Goal: Task Accomplishment & Management: Use online tool/utility

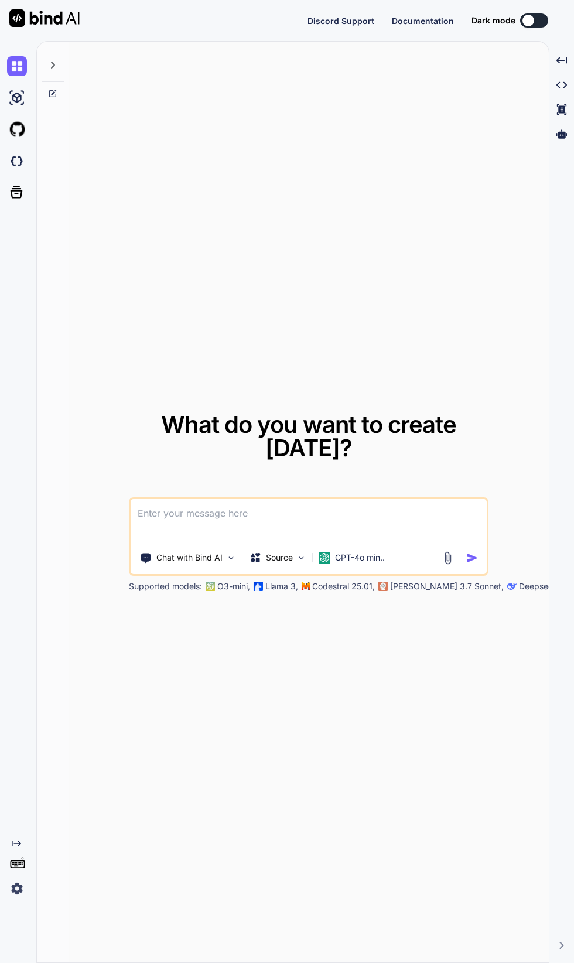
scroll to position [165, 0]
click at [17, 882] on img at bounding box center [17, 888] width 20 height 20
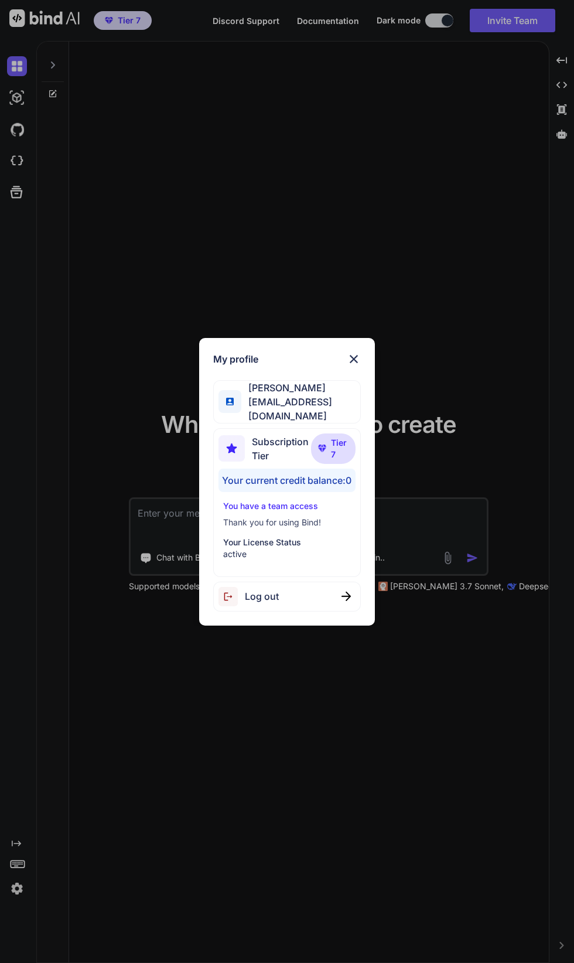
click at [307, 598] on div "Log out" at bounding box center [286, 596] width 147 height 30
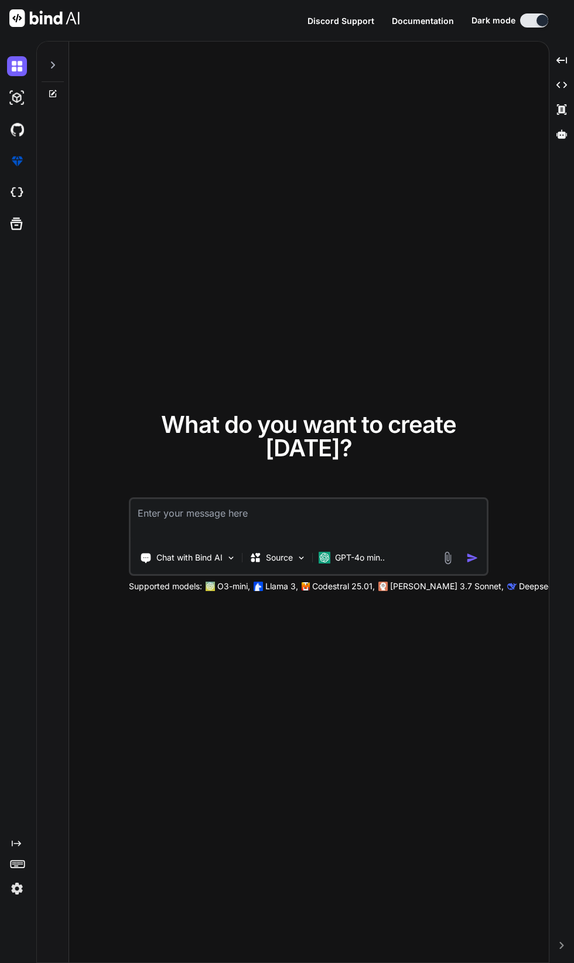
type textarea "x"
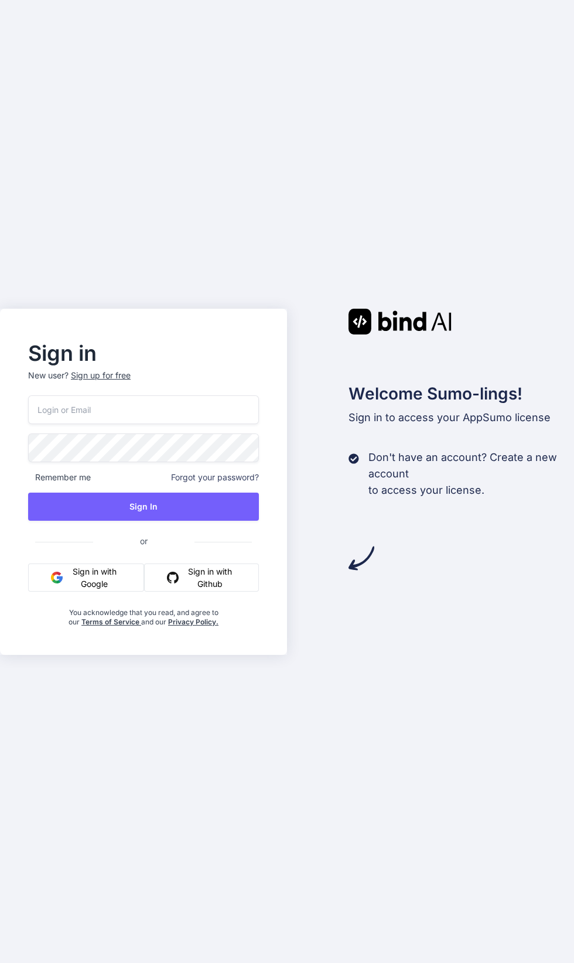
click at [49, 591] on button "Sign in with Google" at bounding box center [86, 577] width 116 height 28
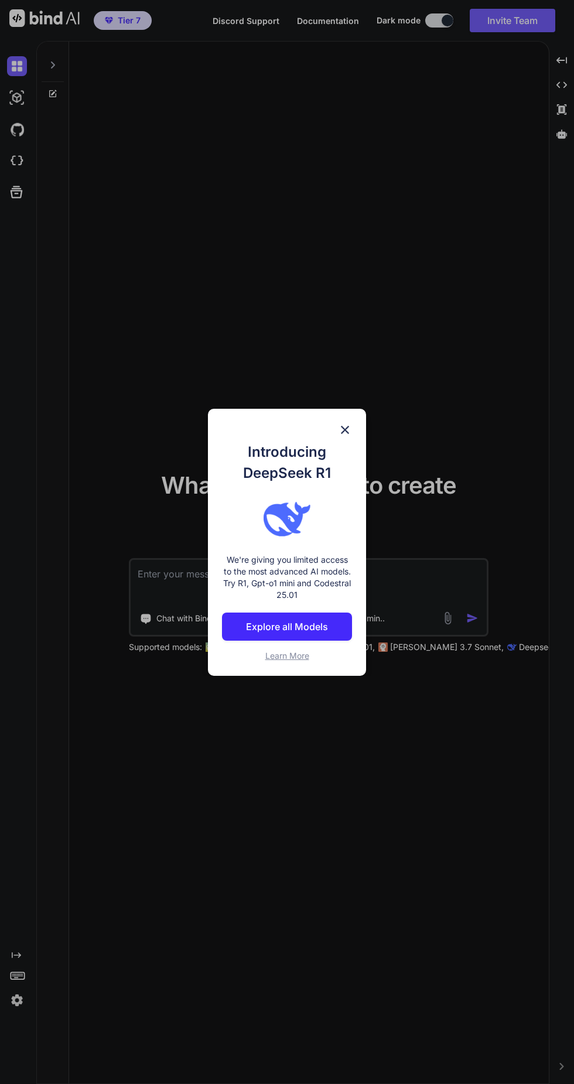
click at [301, 509] on img at bounding box center [286, 518] width 47 height 47
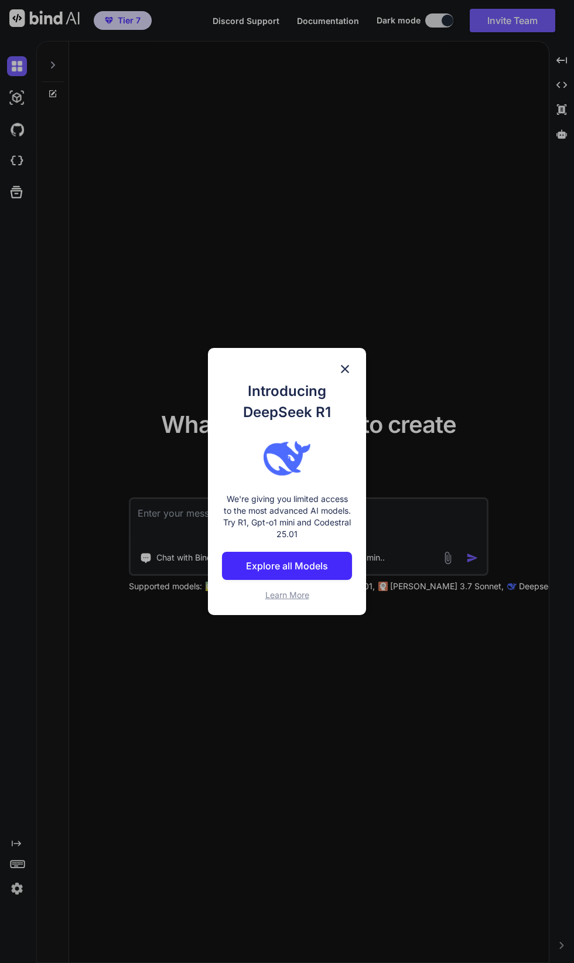
click at [309, 565] on p "Explore all Models" at bounding box center [287, 566] width 82 height 14
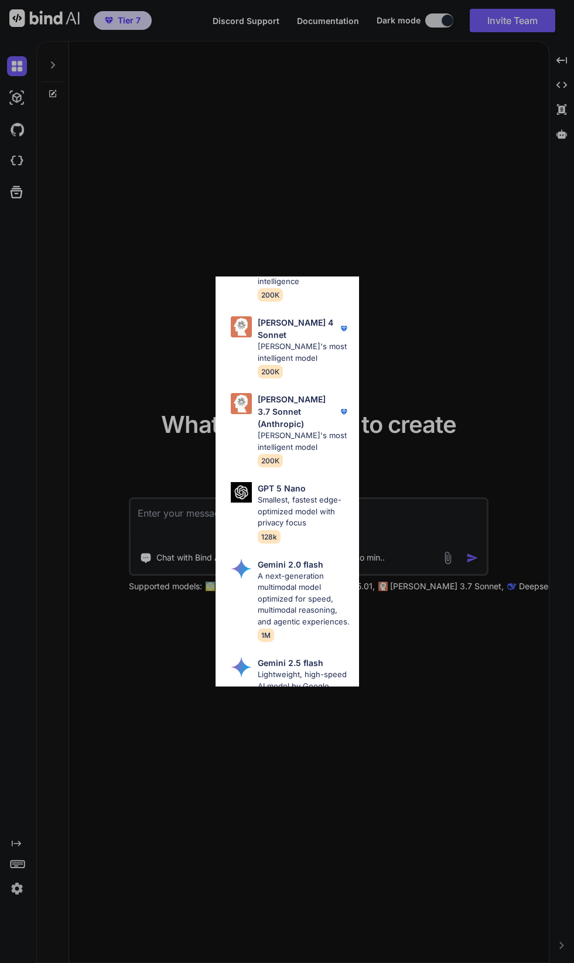
scroll to position [982, 0]
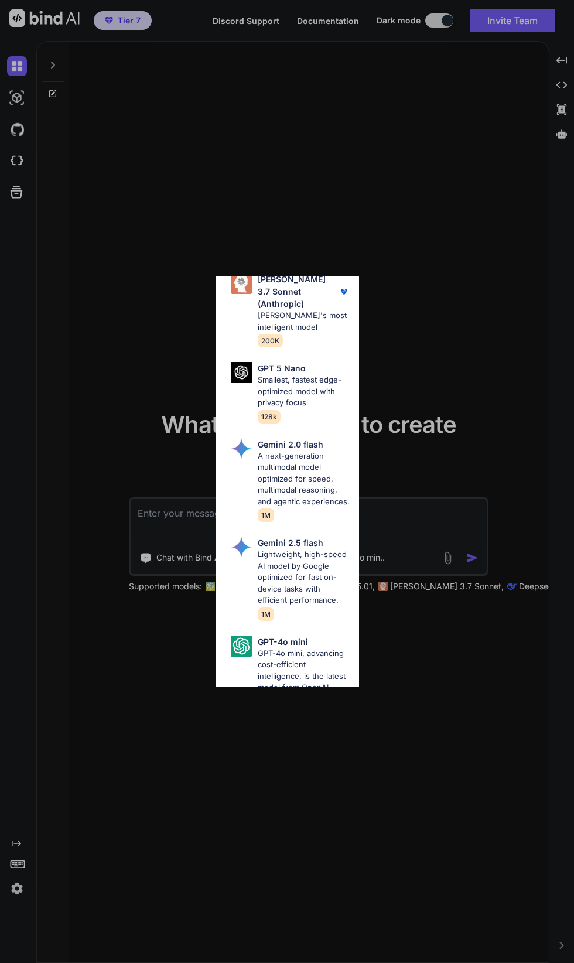
click at [330, 908] on div "All GPT 5 Mini Smaller, fast variant balancing speed and capability for light t…" at bounding box center [287, 481] width 574 height 963
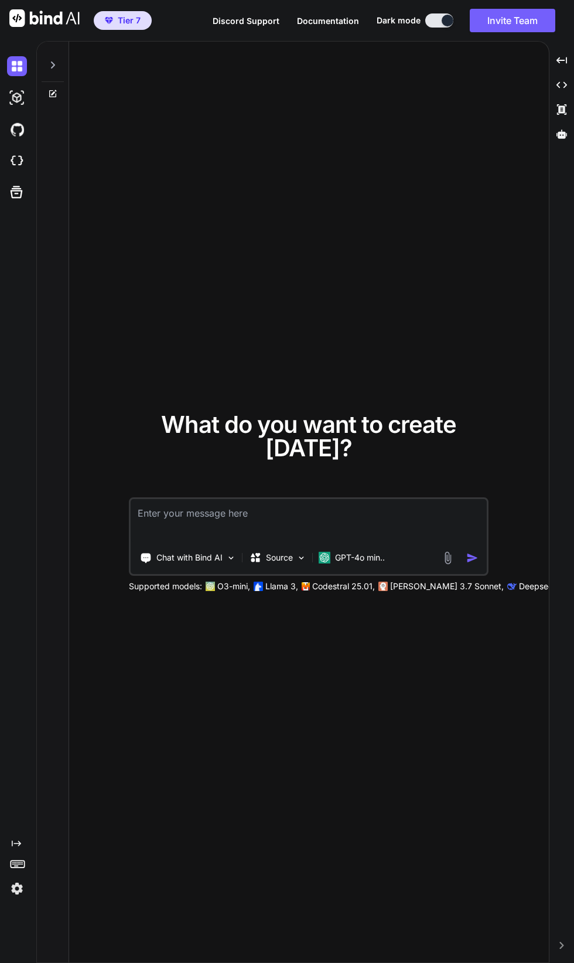
click at [12, 898] on img at bounding box center [17, 888] width 20 height 20
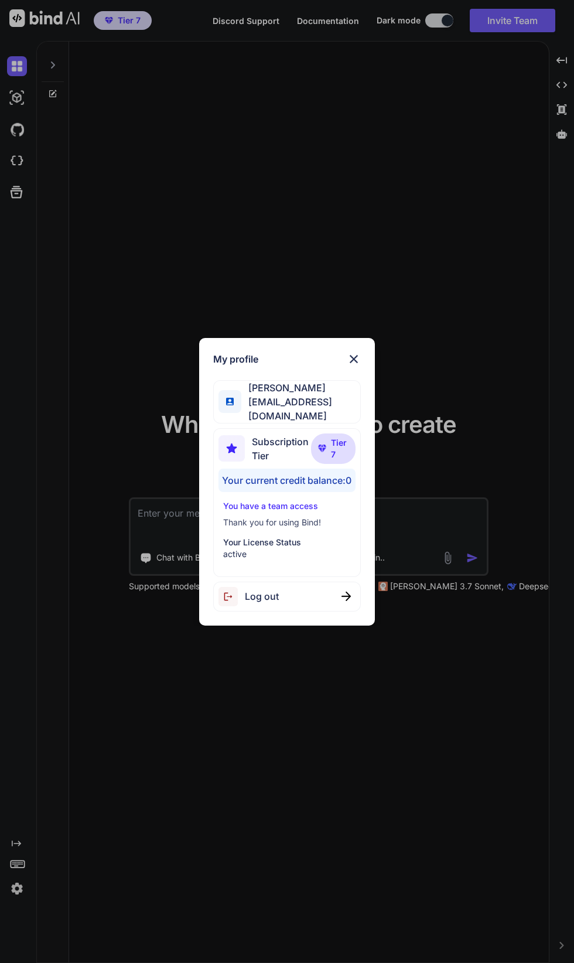
click at [386, 809] on div "My profile Lasse Soininen lasse.soininen@oui-fi.com Subscription Tier Tier 7 Yo…" at bounding box center [287, 481] width 574 height 963
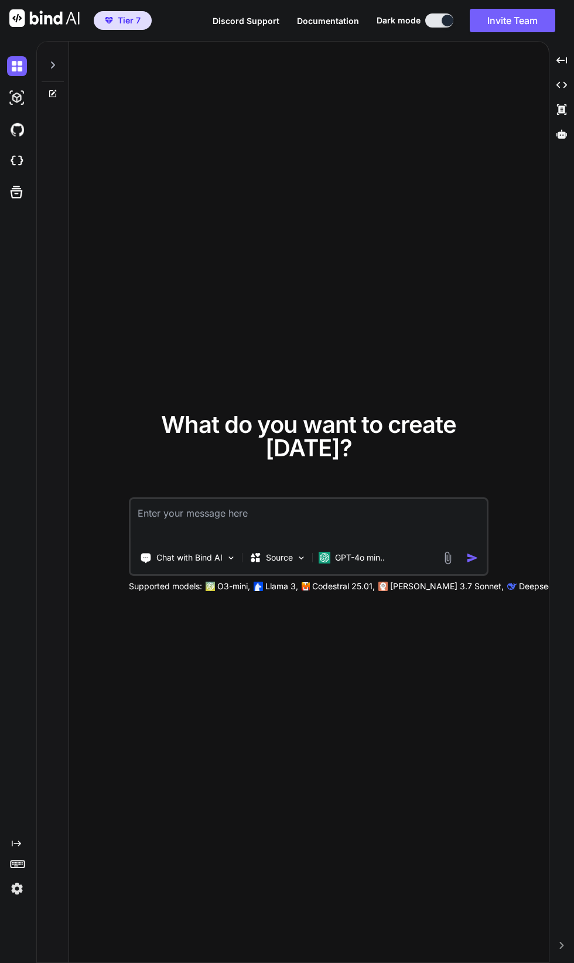
click at [132, 24] on span "Tier 7" at bounding box center [129, 21] width 23 height 12
click at [118, 17] on span "Tier 7" at bounding box center [129, 21] width 23 height 12
click at [16, 101] on img at bounding box center [17, 98] width 20 height 20
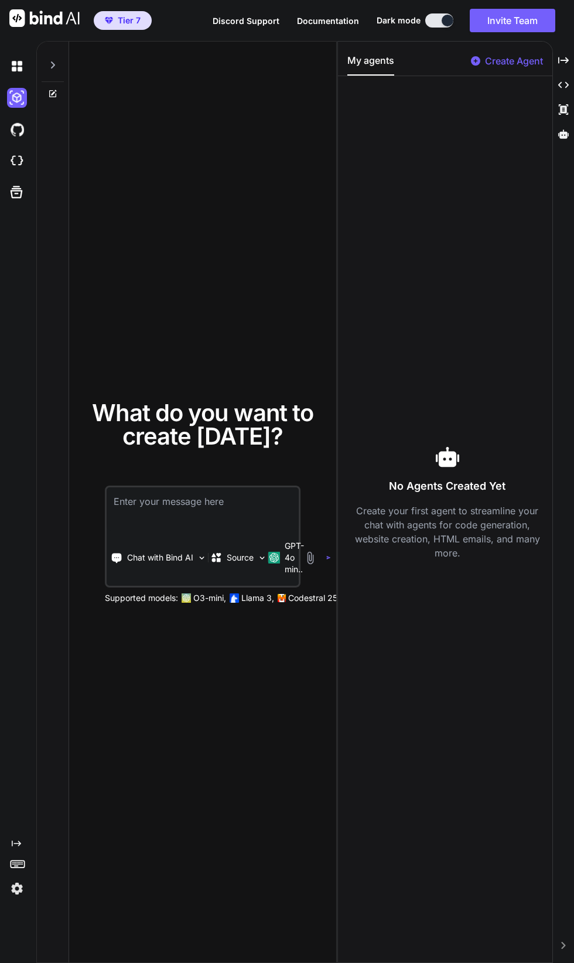
click at [22, 162] on img at bounding box center [17, 161] width 20 height 20
click at [17, 100] on img at bounding box center [17, 98] width 20 height 20
click at [496, 67] on p "Create Agent" at bounding box center [514, 61] width 58 height 14
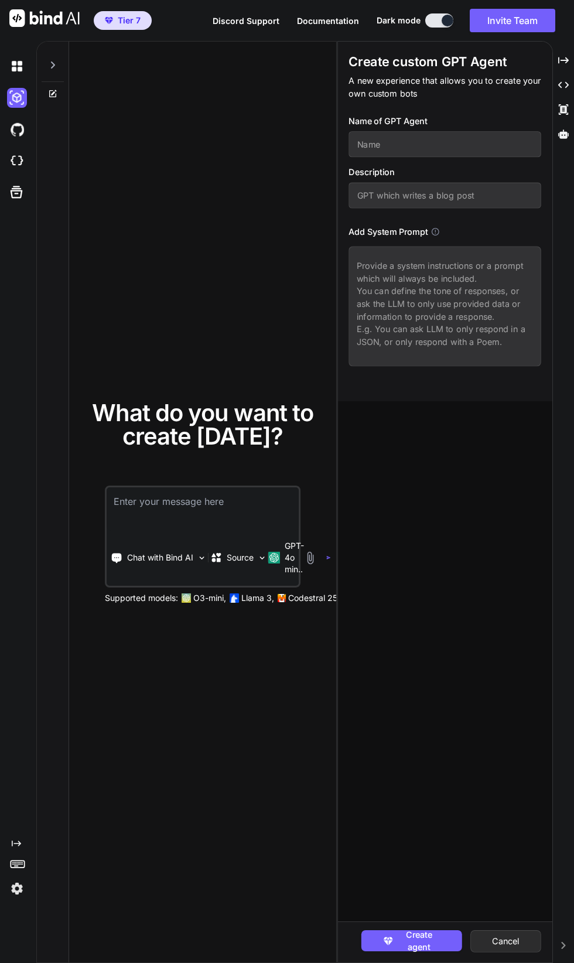
scroll to position [0, 0]
click at [563, 85] on icon "Created with Pixso." at bounding box center [563, 85] width 11 height 11
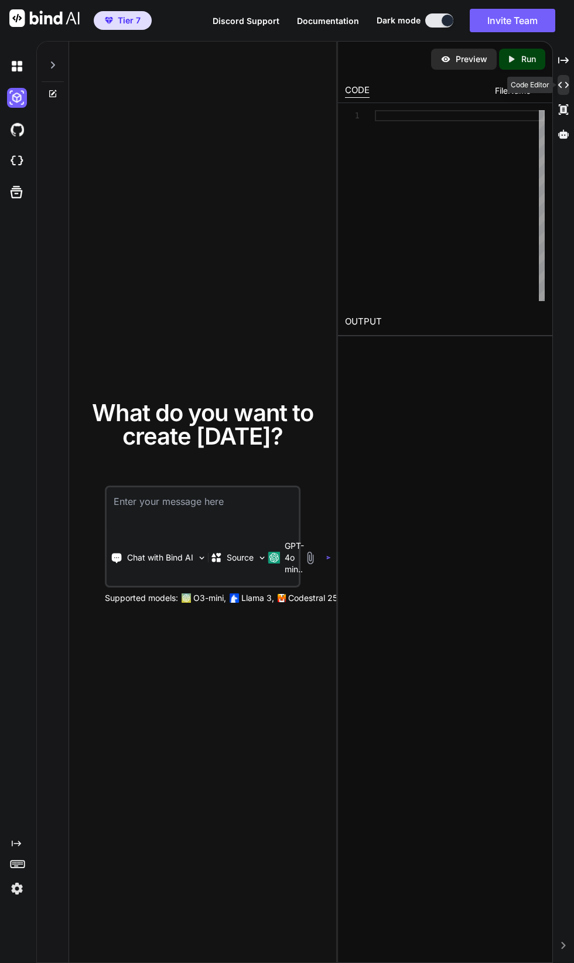
click at [563, 109] on icon "Created with Pixso." at bounding box center [563, 109] width 11 height 11
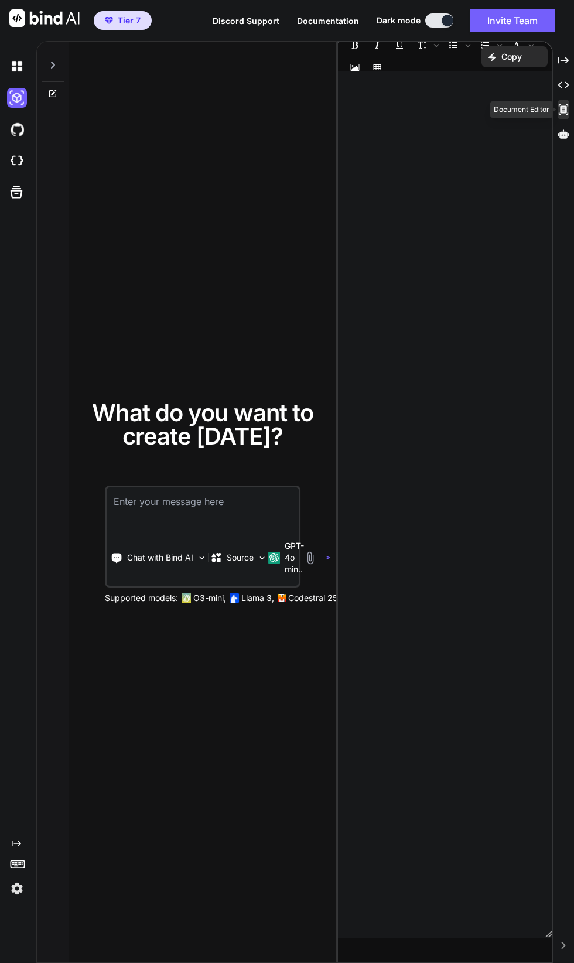
click at [563, 134] on icon at bounding box center [563, 133] width 11 height 9
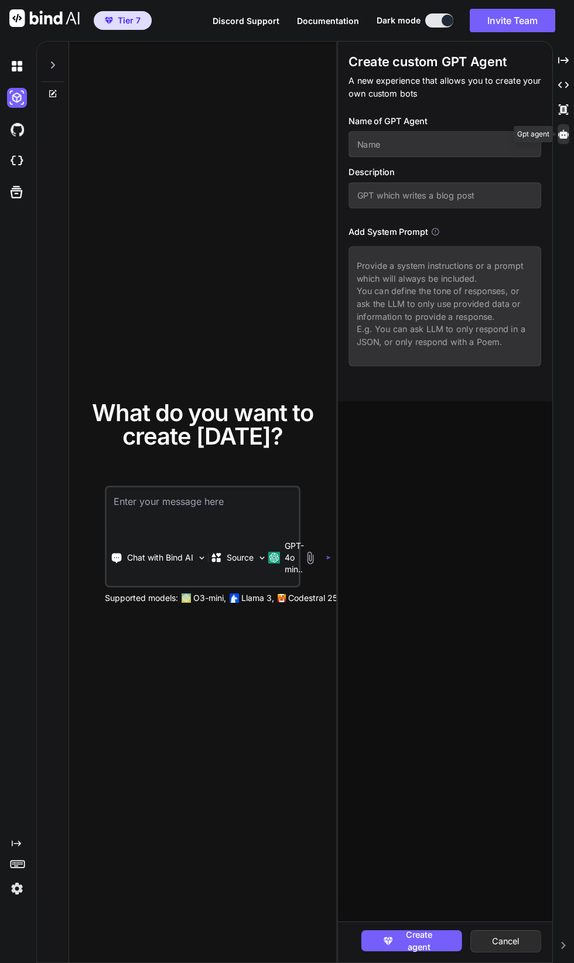
click at [7, 128] on img at bounding box center [17, 129] width 20 height 20
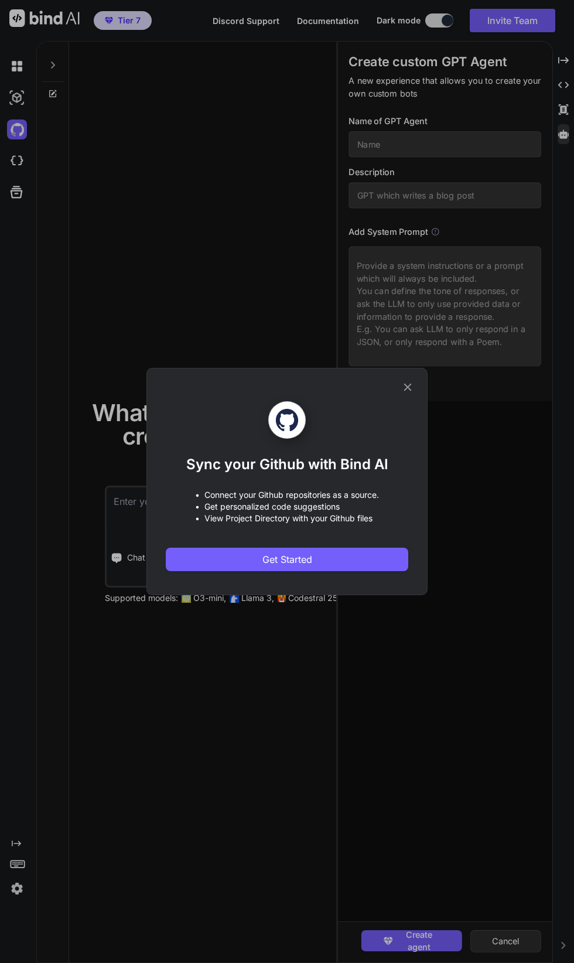
click at [305, 566] on span "Get Started" at bounding box center [287, 559] width 50 height 14
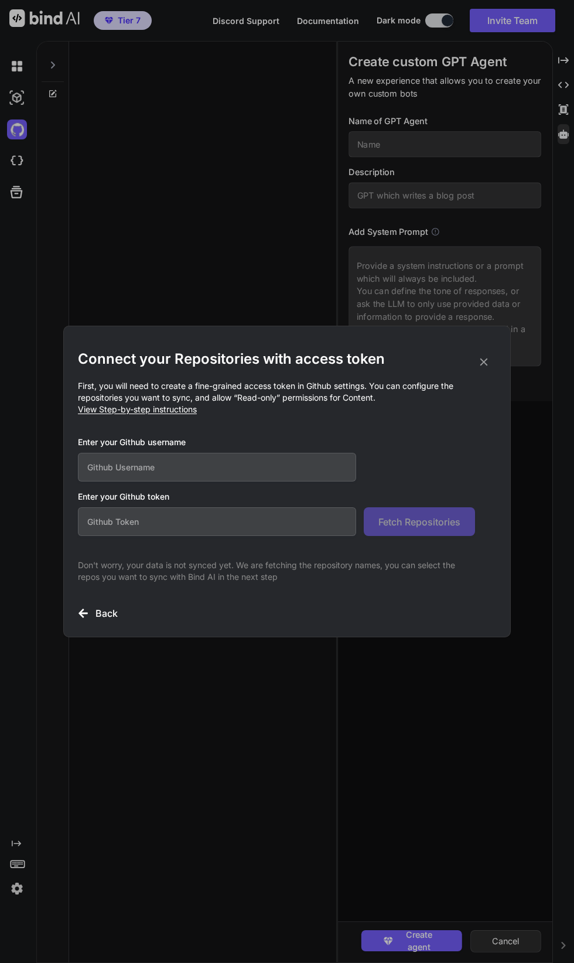
click at [484, 366] on icon at bounding box center [484, 362] width 8 height 8
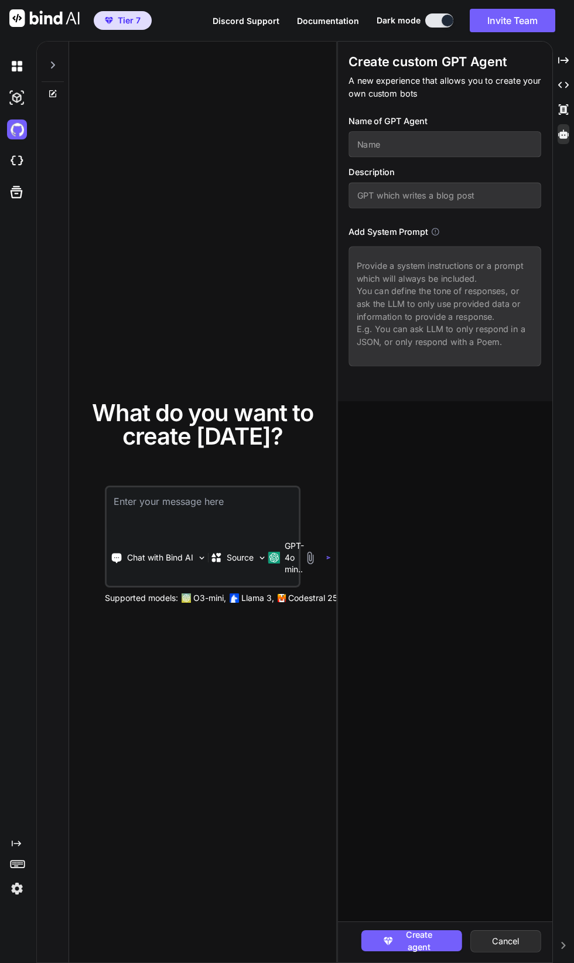
click at [12, 161] on img at bounding box center [17, 161] width 20 height 20
click at [13, 192] on icon at bounding box center [16, 192] width 16 height 16
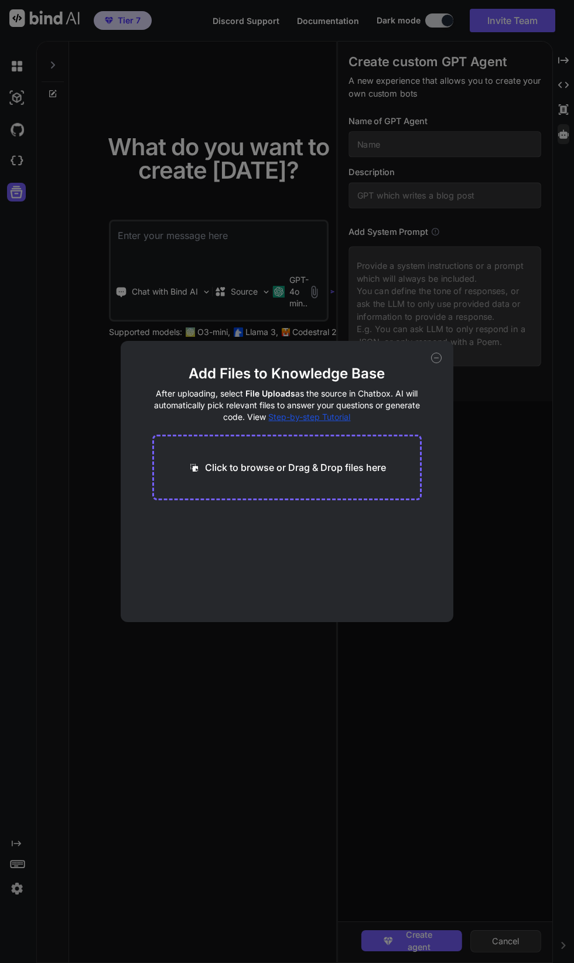
click at [436, 358] on icon at bounding box center [436, 358] width 4 height 0
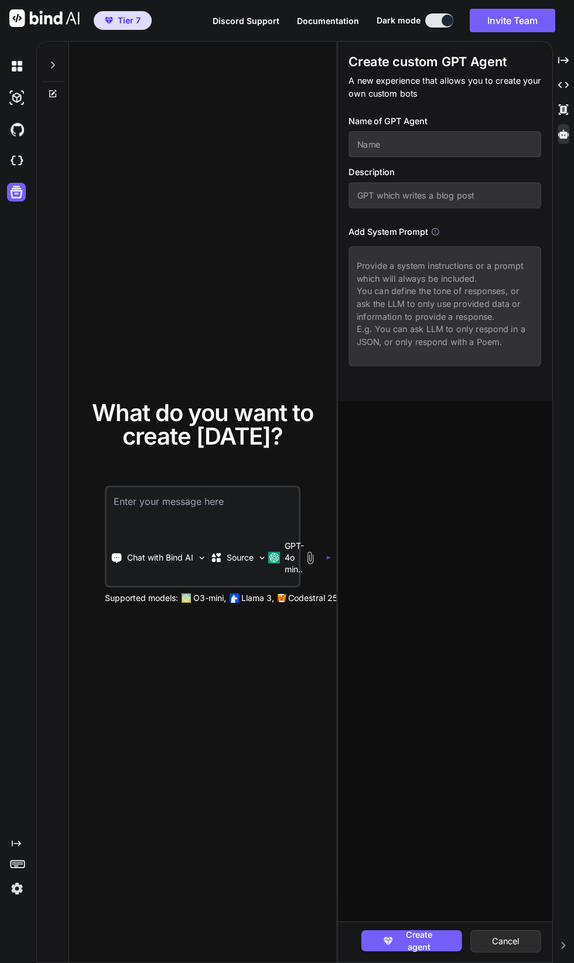
click at [14, 848] on icon "Created with Pixso." at bounding box center [16, 842] width 9 height 9
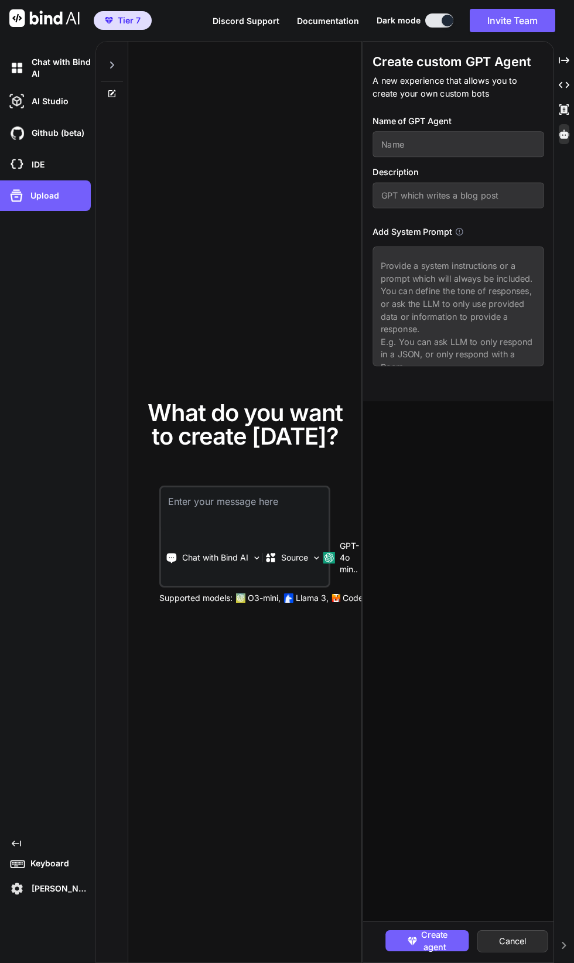
click at [25, 898] on img at bounding box center [17, 888] width 20 height 20
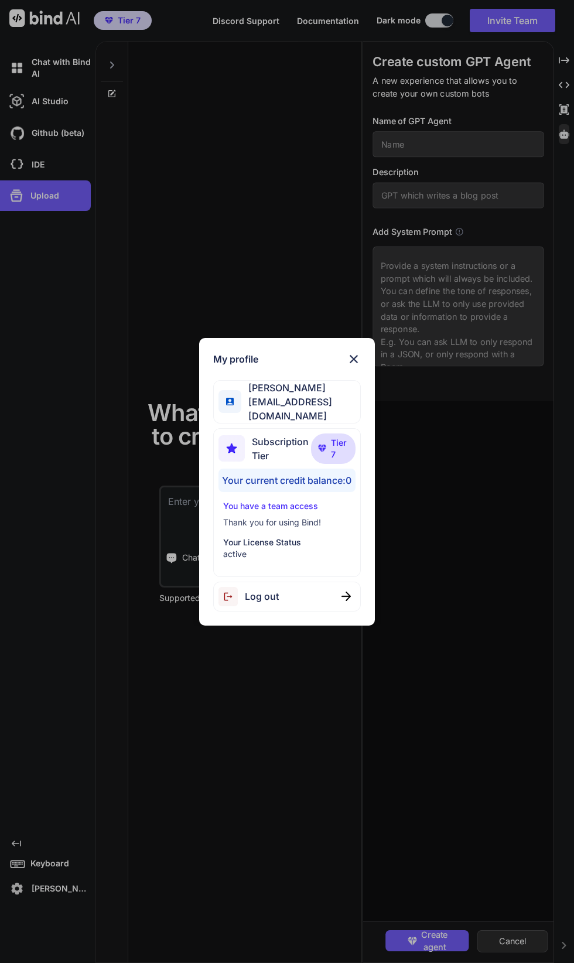
click at [183, 933] on div "My profile Lasse Soininen lasse.soininen@oui-fi.com Subscription Tier Tier 7 Yo…" at bounding box center [287, 481] width 574 height 963
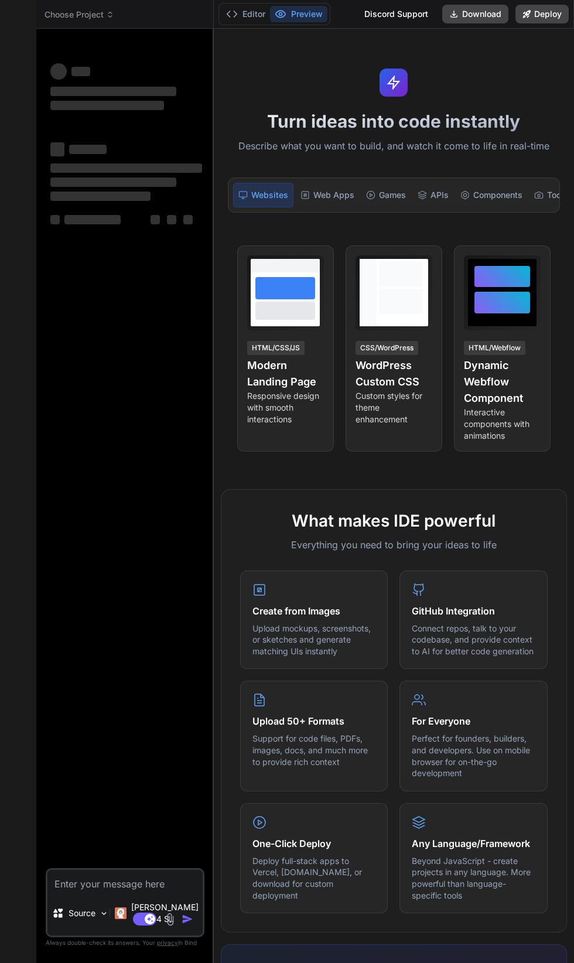
scroll to position [165, 0]
type textarea "x"
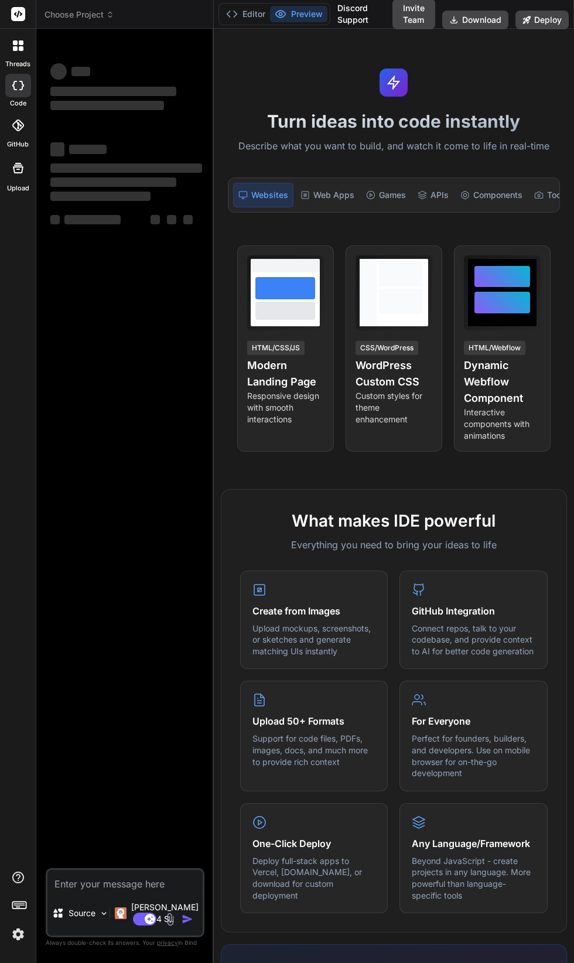
type textarea "x"
